Goal: Find specific page/section: Find specific page/section

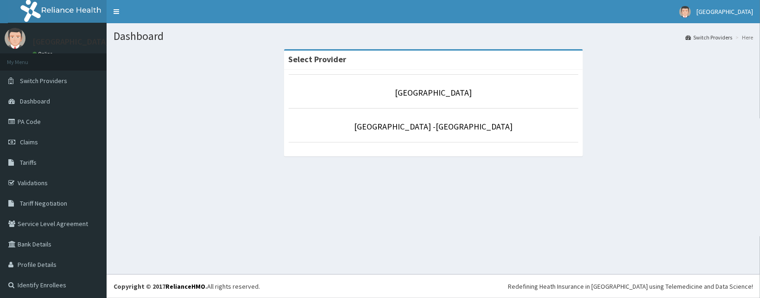
click at [467, 96] on p "[GEOGRAPHIC_DATA]" at bounding box center [434, 93] width 290 height 12
click at [450, 97] on link "[GEOGRAPHIC_DATA]" at bounding box center [433, 92] width 77 height 11
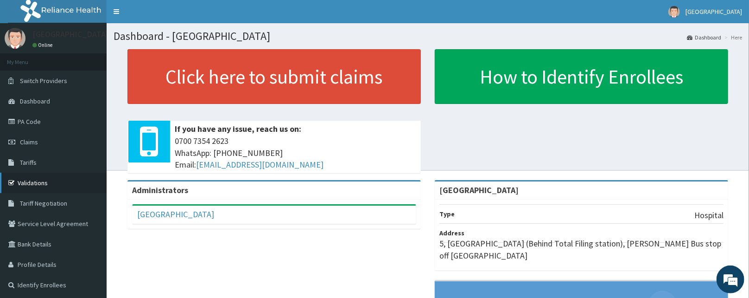
click at [43, 175] on link "Validations" at bounding box center [53, 182] width 107 height 20
